Goal: Task Accomplishment & Management: Manage account settings

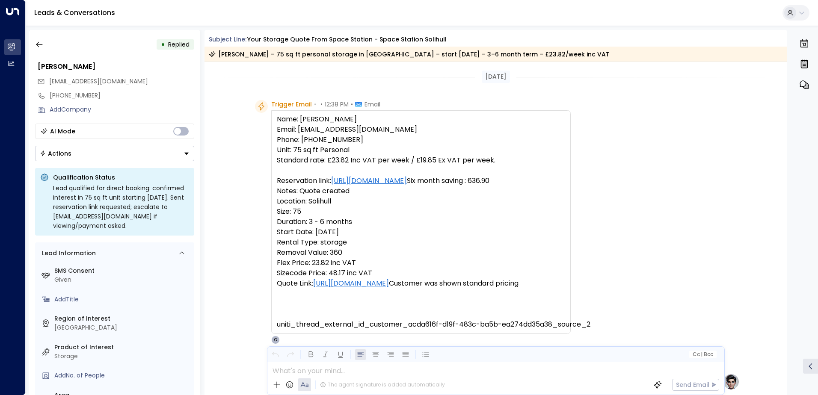
click at [40, 43] on icon "button" at bounding box center [39, 44] width 9 height 9
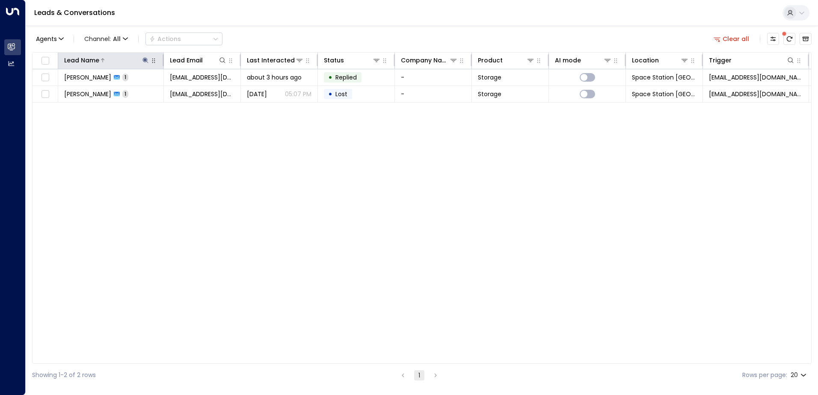
click at [144, 58] on icon at bounding box center [145, 60] width 6 height 6
type input "*"
type input "*****"
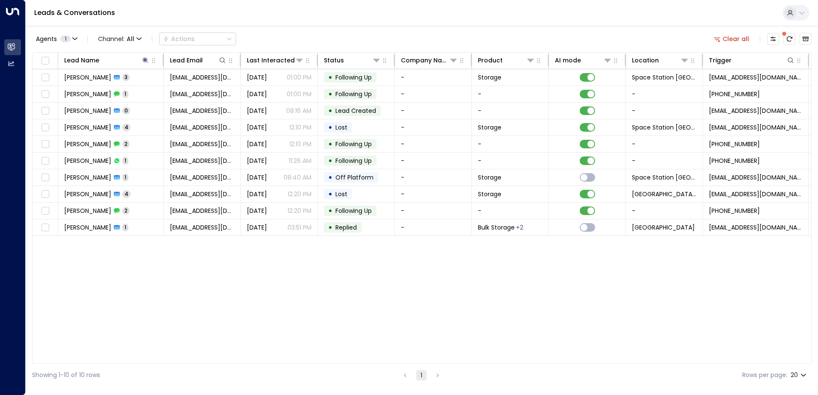
click at [340, 41] on div "Agents 1 Channel: All Actions Clear all" at bounding box center [421, 39] width 779 height 18
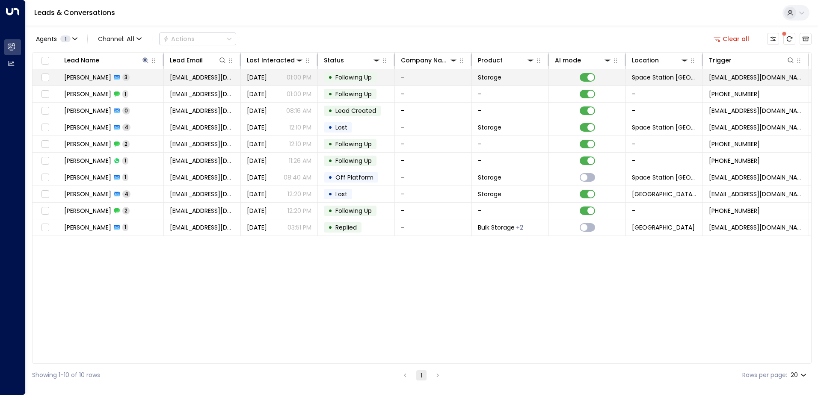
click at [285, 77] on div "[DATE] 01:00 PM" at bounding box center [279, 77] width 65 height 9
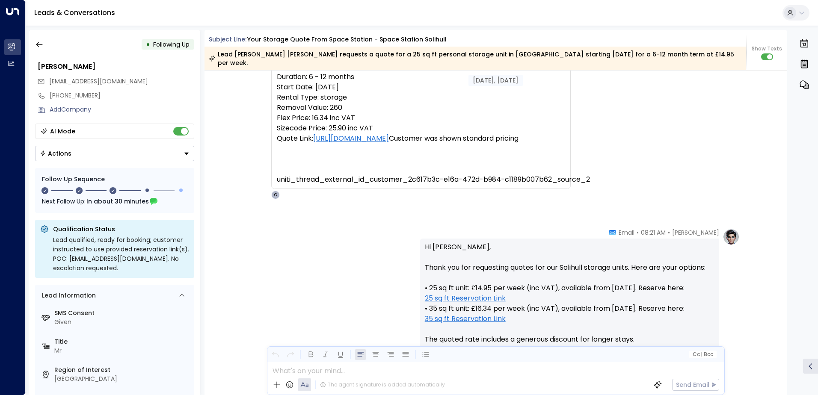
scroll to position [46, 0]
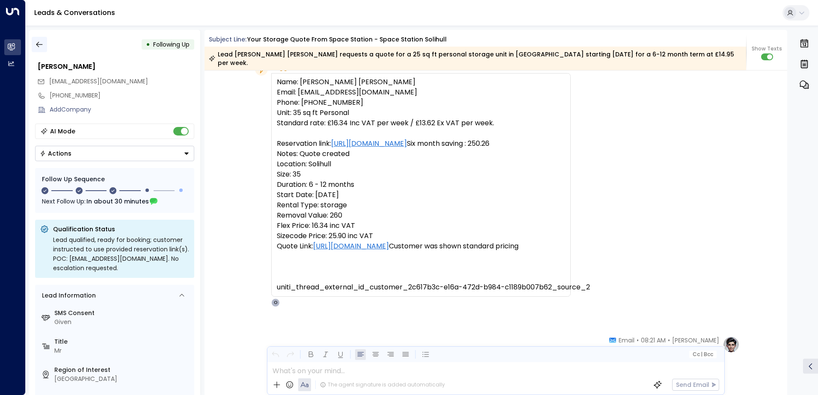
click at [41, 43] on icon "button" at bounding box center [39, 44] width 9 height 9
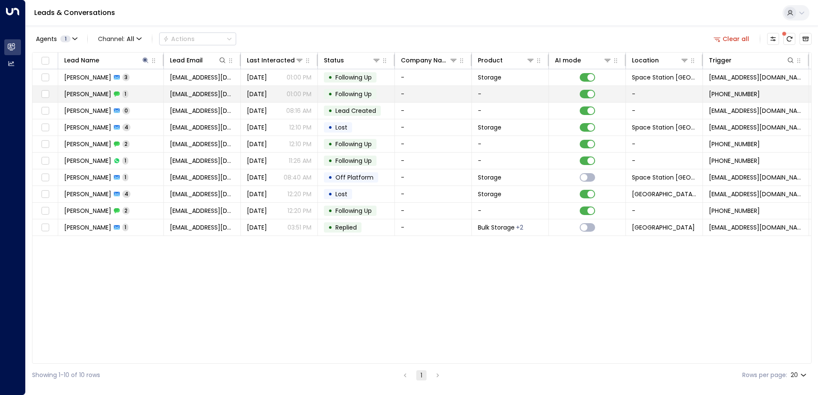
click at [266, 96] on span "[DATE]" at bounding box center [257, 94] width 20 height 9
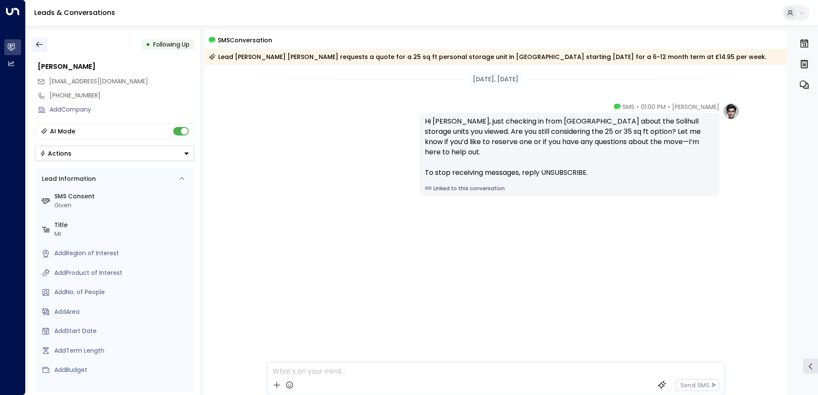
click at [36, 44] on icon "button" at bounding box center [39, 44] width 9 height 9
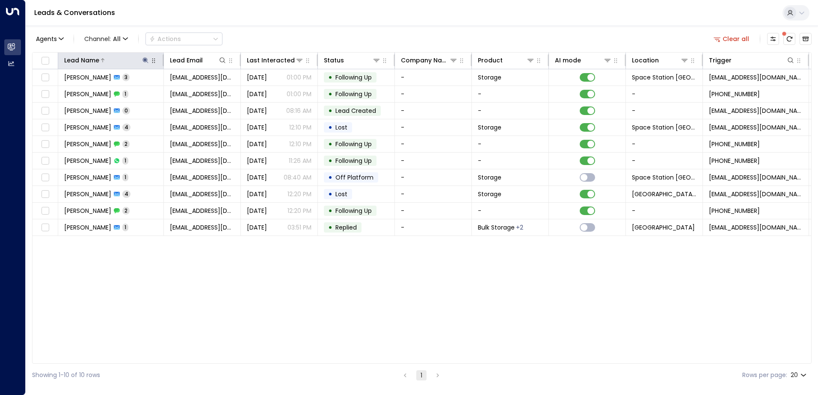
click at [145, 59] on icon at bounding box center [145, 60] width 7 height 7
type input "*"
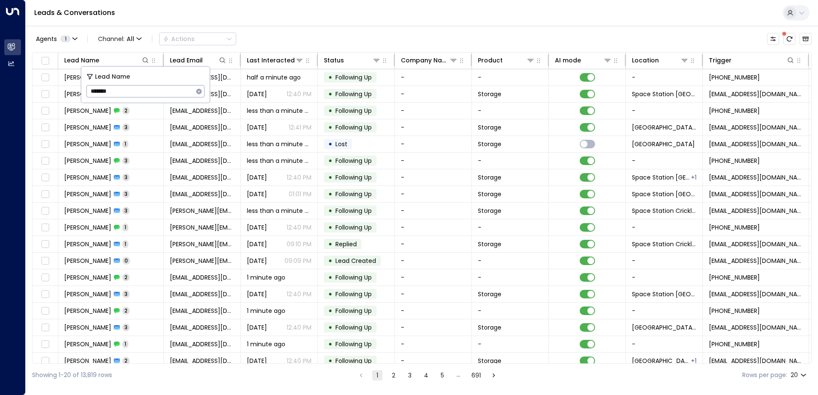
type input "********"
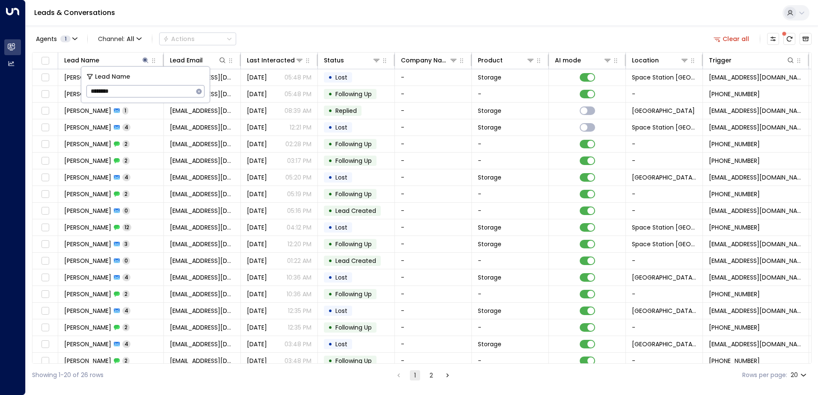
click at [334, 33] on div "Agents 1 Channel: All Actions Clear all" at bounding box center [421, 39] width 779 height 18
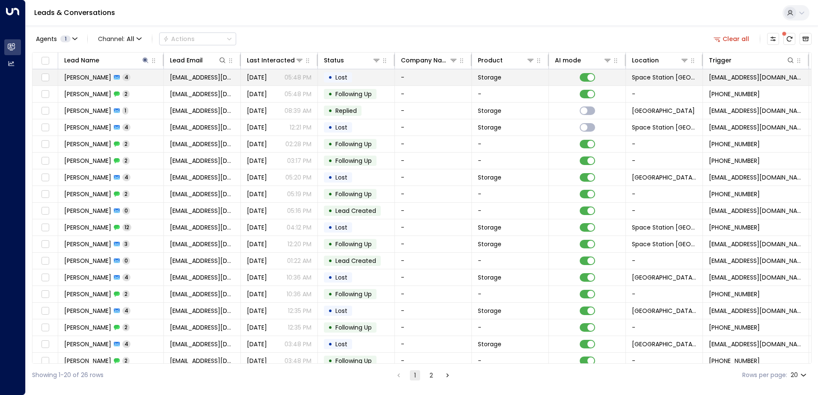
click at [312, 78] on td "[DATE] 05:48 PM" at bounding box center [279, 77] width 77 height 16
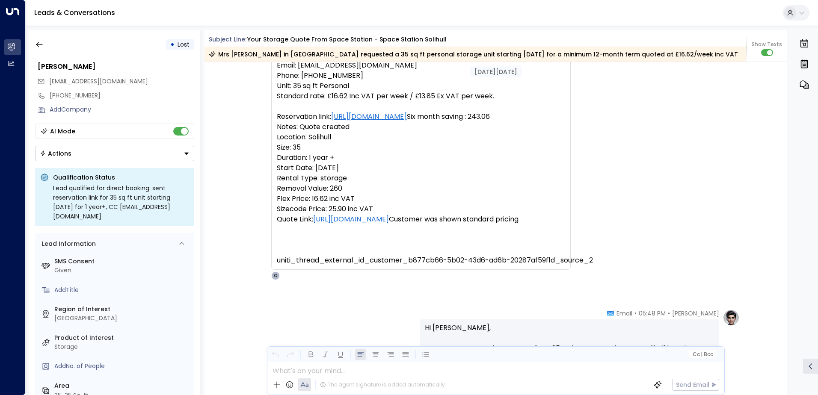
scroll to position [6, 0]
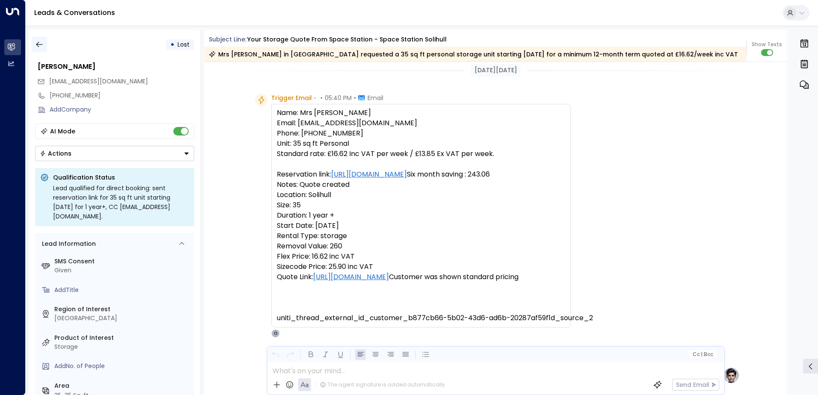
click at [36, 45] on icon "button" at bounding box center [39, 45] width 6 height 6
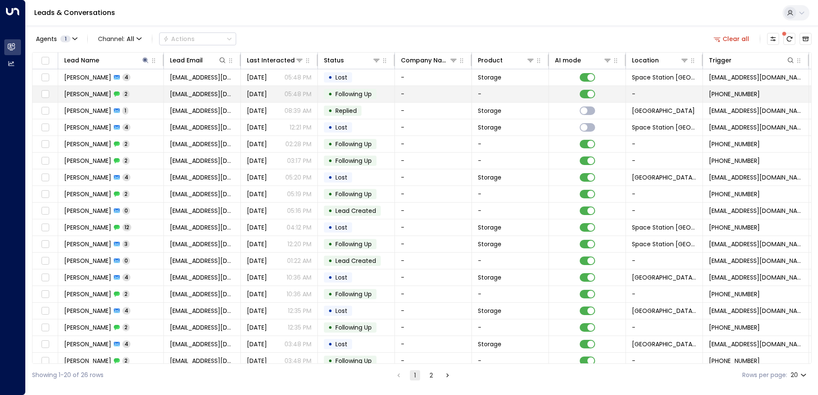
click at [267, 93] on span "[DATE]" at bounding box center [257, 94] width 20 height 9
